Goal: Transaction & Acquisition: Purchase product/service

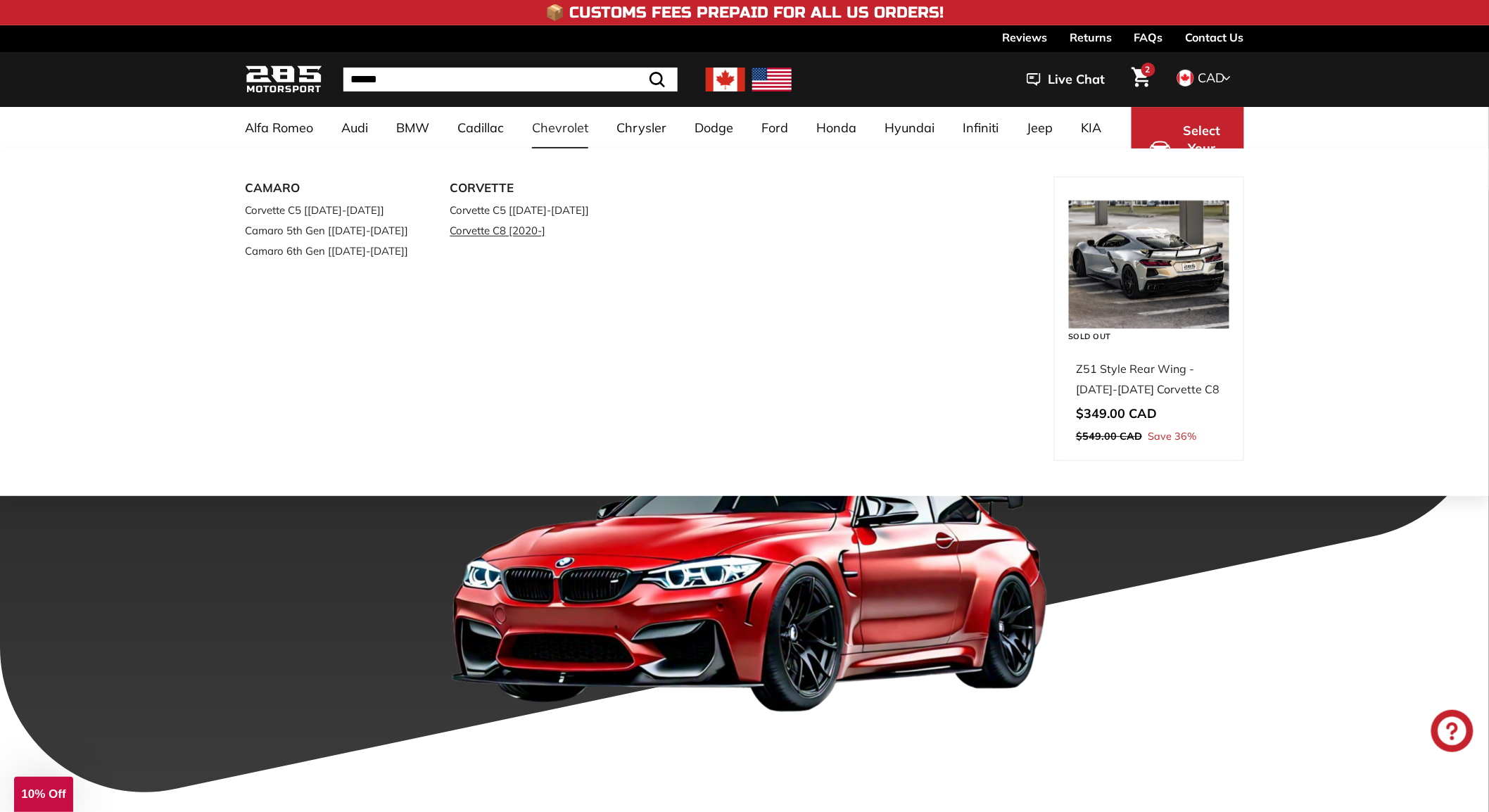
click at [514, 229] on link "Corvette C8 [2020-]" at bounding box center [533, 230] width 166 height 20
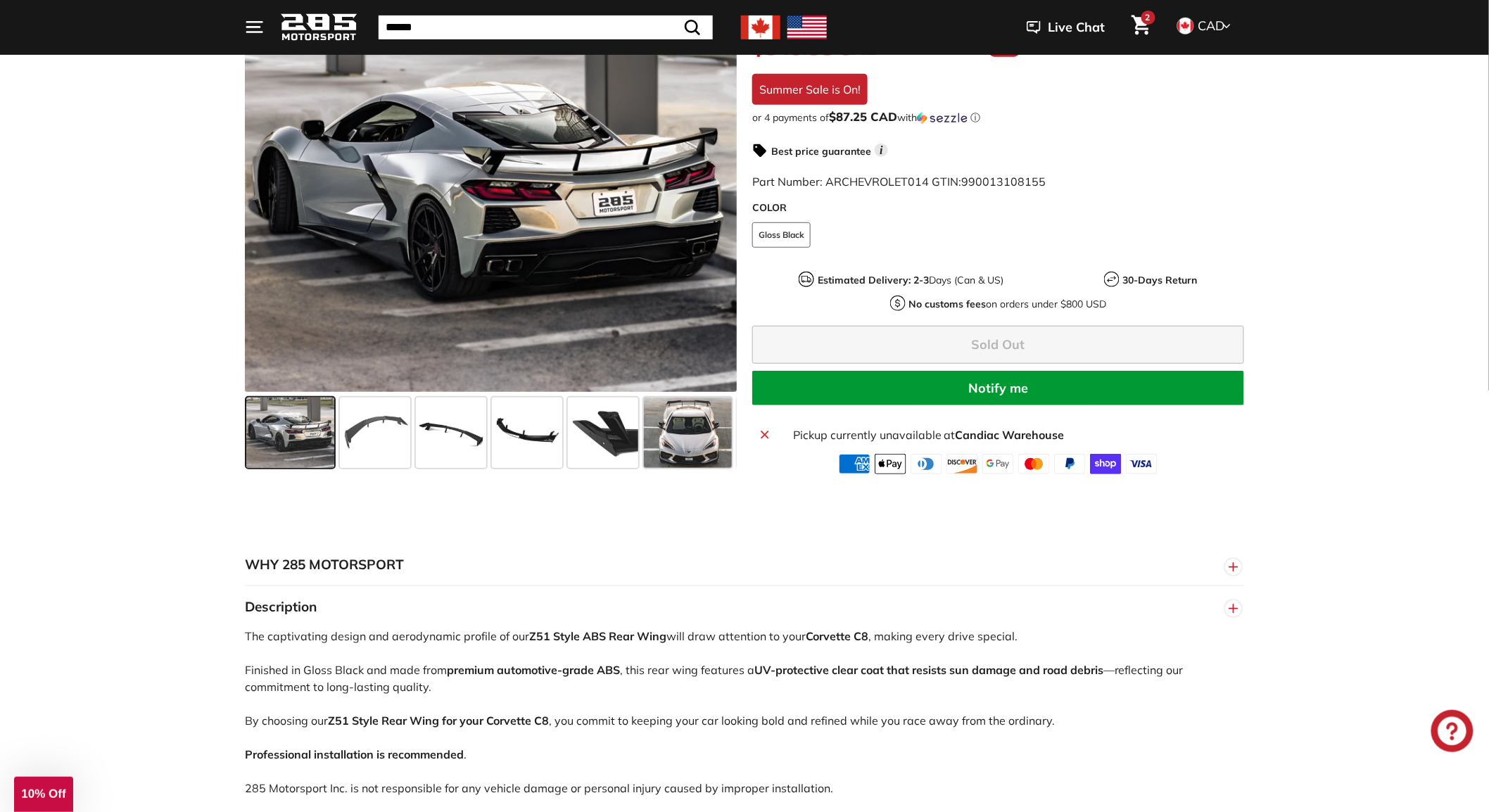
scroll to position [469, 0]
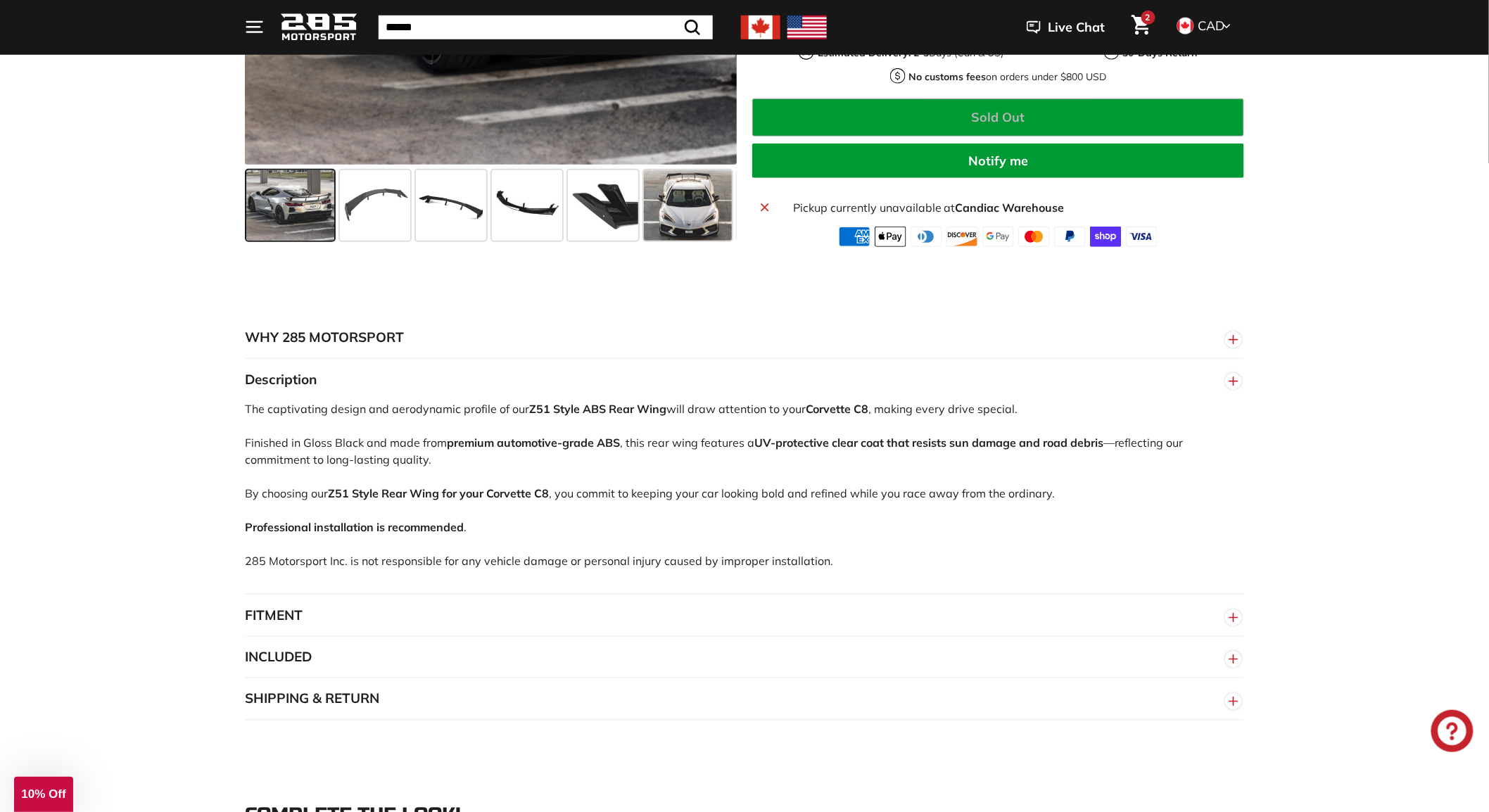
click at [572, 608] on button "FITMENT" at bounding box center [744, 616] width 999 height 42
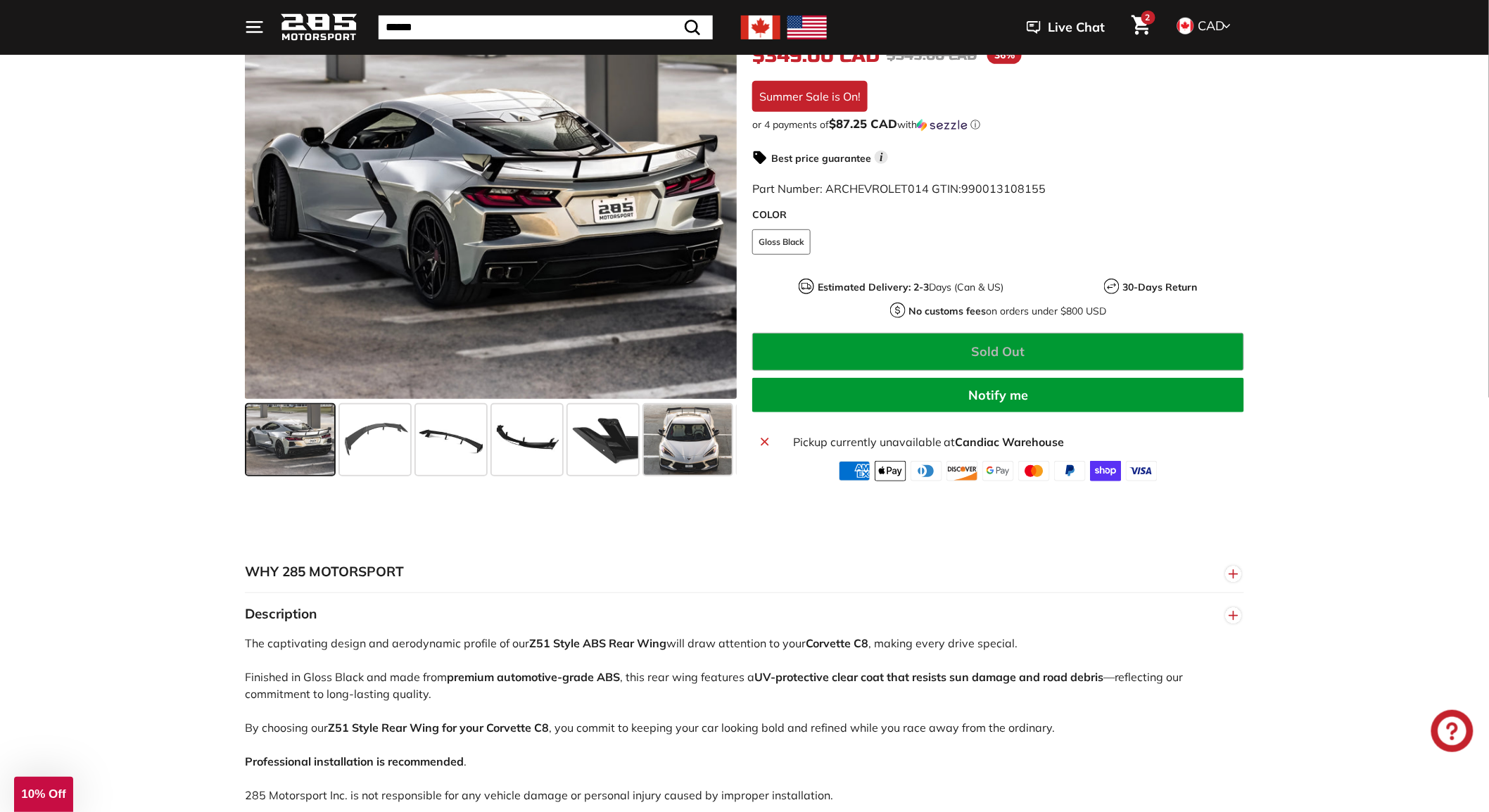
scroll to position [156, 0]
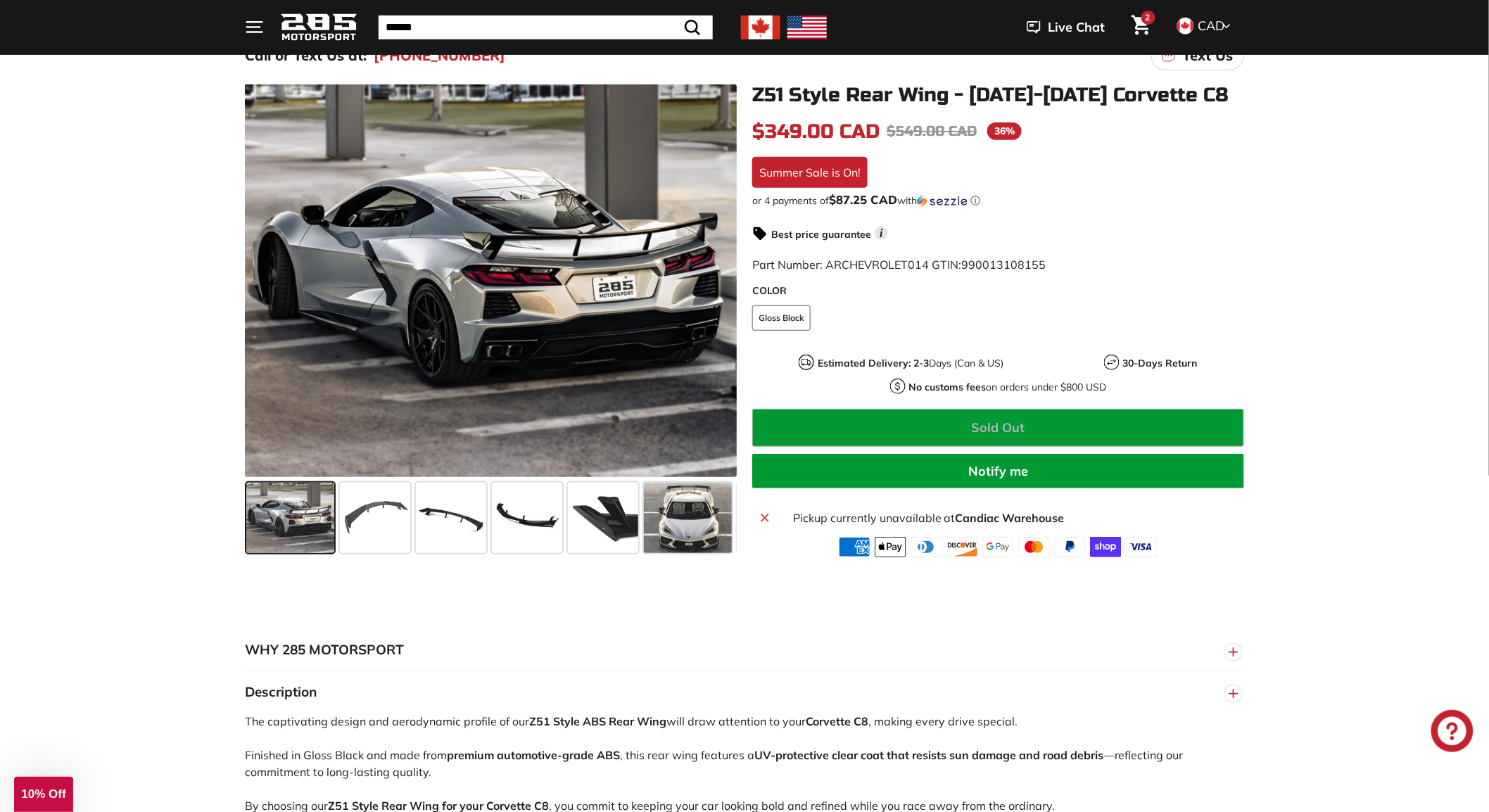
drag, startPoint x: 791, startPoint y: 99, endPoint x: 762, endPoint y: 93, distance: 29.6
click at [762, 93] on h1 "Z51 Style Rear Wing - [DATE]-[DATE] Corvette C8" at bounding box center [998, 96] width 492 height 22
click at [951, 767] on div "The captivating design and aerodynamic profile of our Z51 Style ABS Rear Wing w…" at bounding box center [744, 809] width 999 height 193
